Goal: Transaction & Acquisition: Purchase product/service

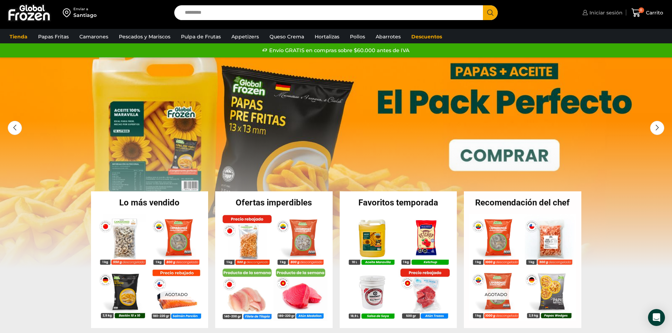
click at [600, 11] on span "Iniciar sesión" at bounding box center [605, 12] width 35 height 7
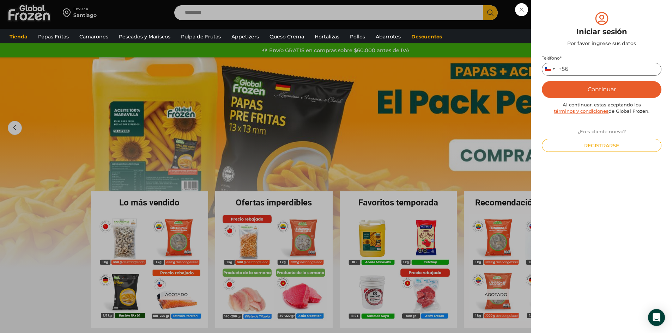
click at [582, 65] on input "Teléfono *" at bounding box center [602, 69] width 120 height 13
type input "*********"
click at [542, 81] on button "Continuar" at bounding box center [602, 89] width 120 height 17
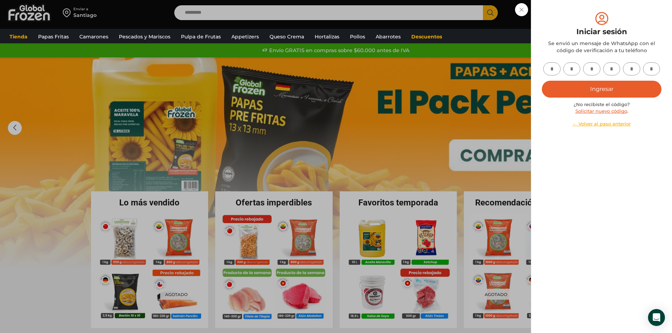
click at [550, 72] on input "text" at bounding box center [551, 68] width 17 height 13
type input "*"
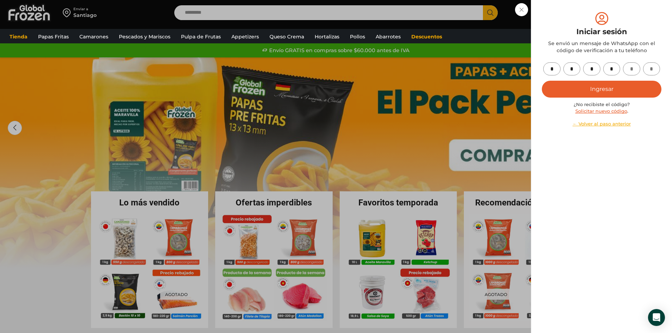
type input "*"
click at [623, 85] on button "Ingresar" at bounding box center [602, 89] width 120 height 17
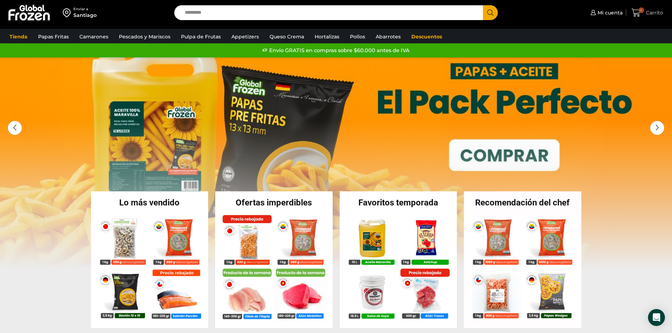
click at [634, 13] on icon at bounding box center [635, 12] width 9 height 8
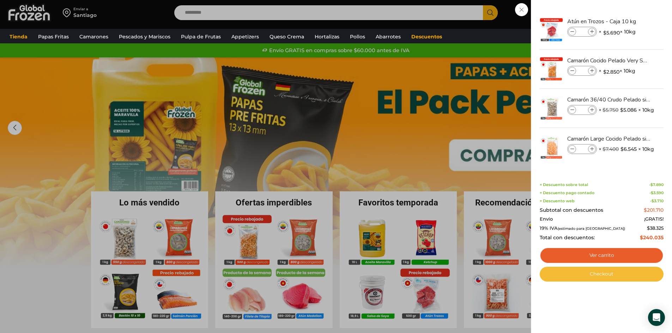
click at [611, 273] on link "Checkout" at bounding box center [602, 274] width 124 height 15
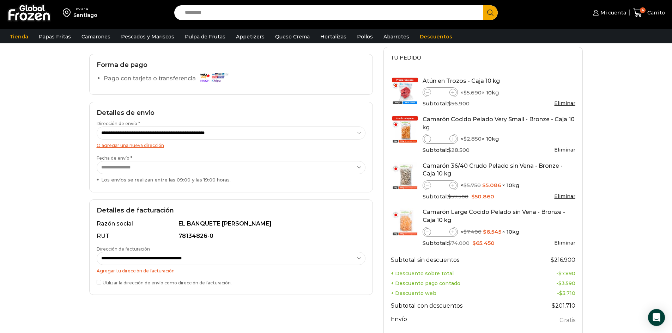
scroll to position [35, 0]
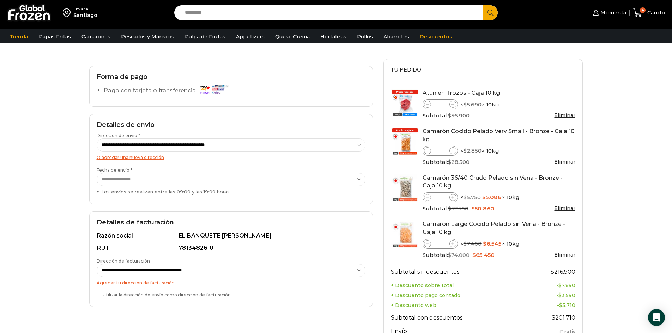
click at [562, 159] on link "Eliminar" at bounding box center [564, 162] width 21 height 6
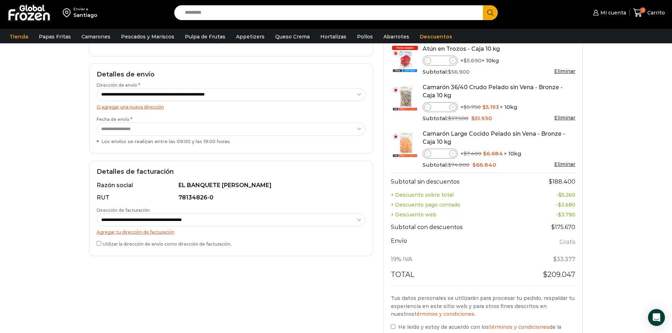
scroll to position [106, 0]
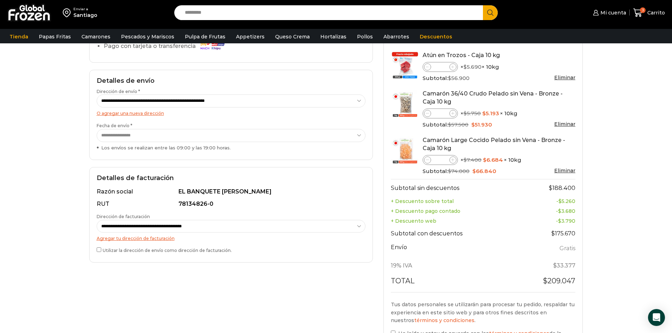
click at [191, 98] on select "**********" at bounding box center [231, 101] width 269 height 13
click at [97, 95] on select "**********" at bounding box center [231, 101] width 269 height 13
select select "*"
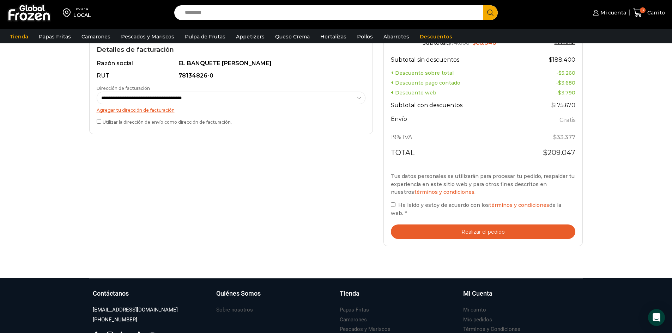
scroll to position [247, 0]
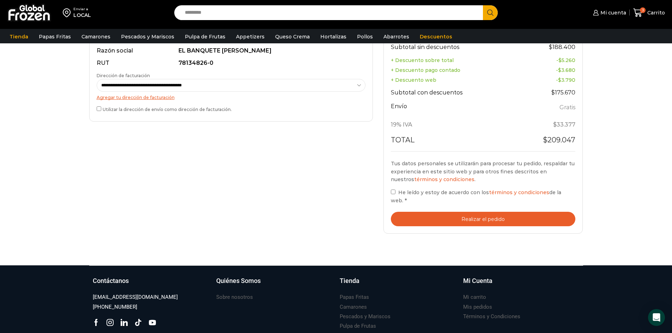
click at [497, 223] on button "Realizar el pedido" at bounding box center [483, 219] width 185 height 14
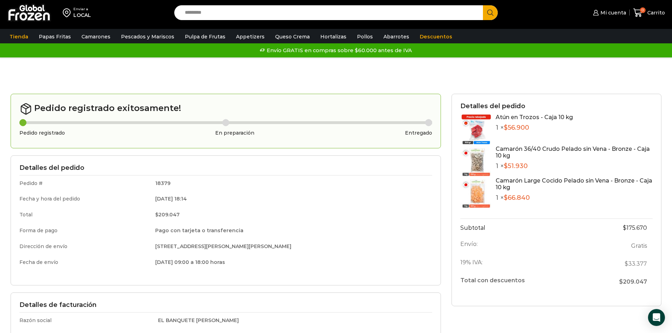
click at [479, 161] on img at bounding box center [476, 162] width 32 height 32
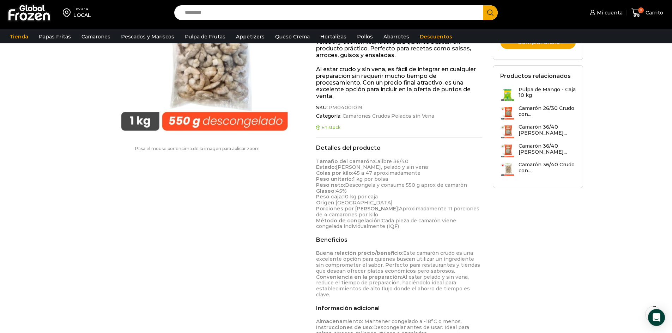
scroll to position [36, 0]
